Goal: Transaction & Acquisition: Purchase product/service

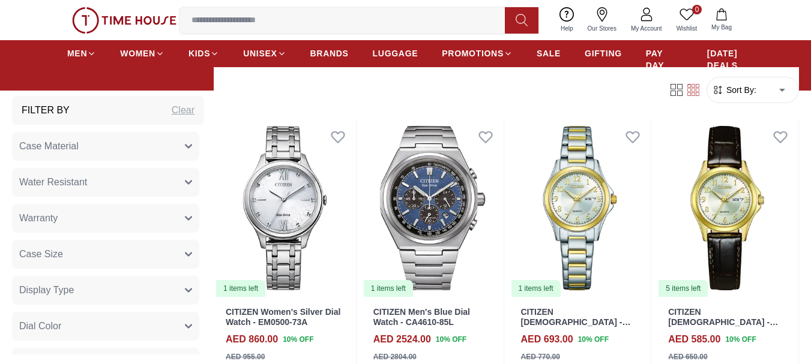
scroll to position [480, 0]
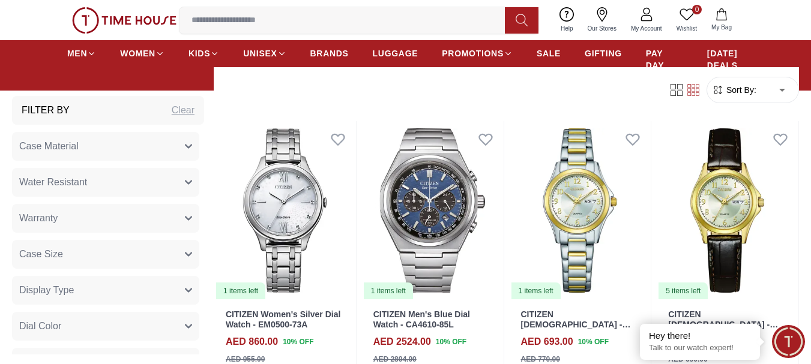
click at [266, 28] on input at bounding box center [346, 20] width 335 height 24
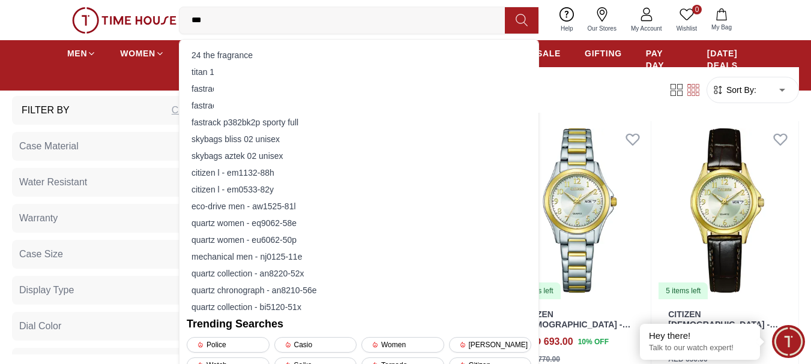
type input "****"
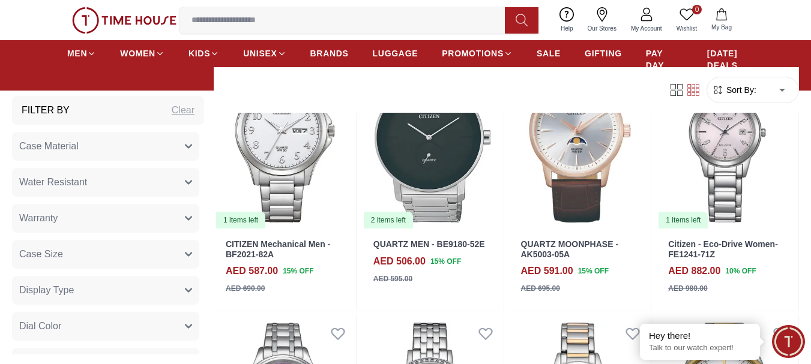
scroll to position [960, 0]
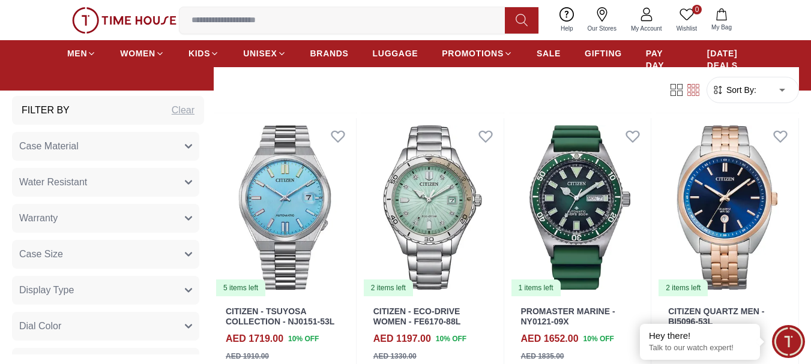
scroll to position [2100, 0]
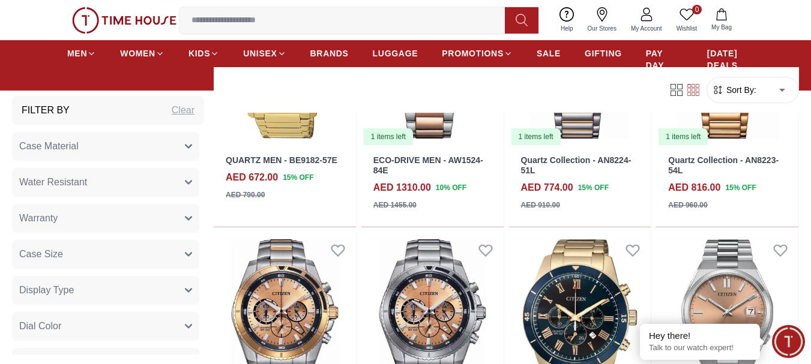
scroll to position [4140, 0]
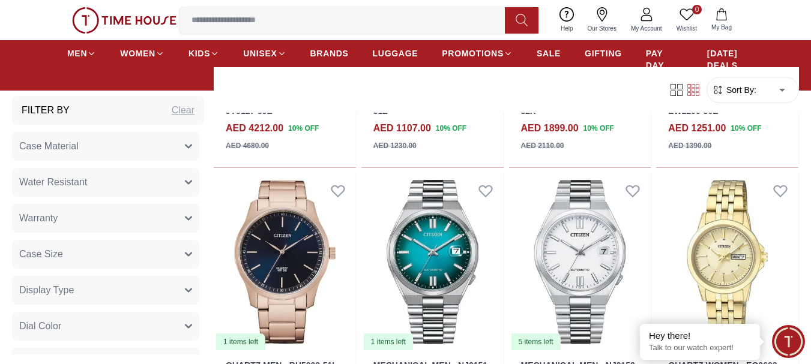
scroll to position [5499, 0]
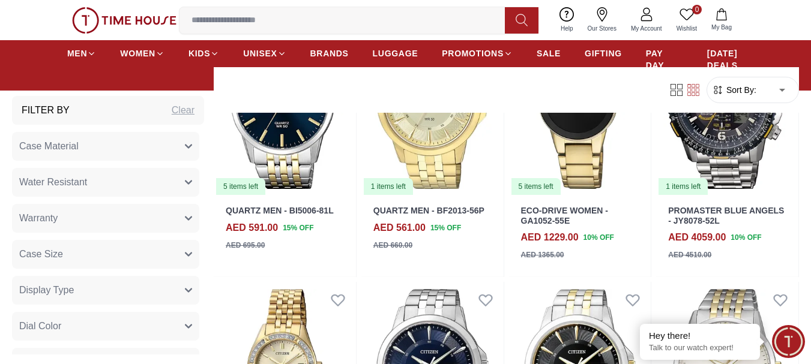
scroll to position [5640, 0]
